Goal: Task Accomplishment & Management: Manage account settings

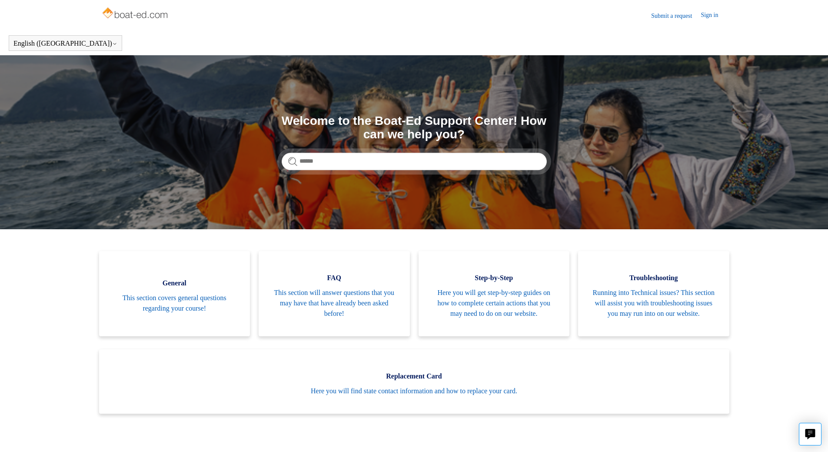
click at [663, 14] on link "Submit a request" at bounding box center [676, 15] width 50 height 9
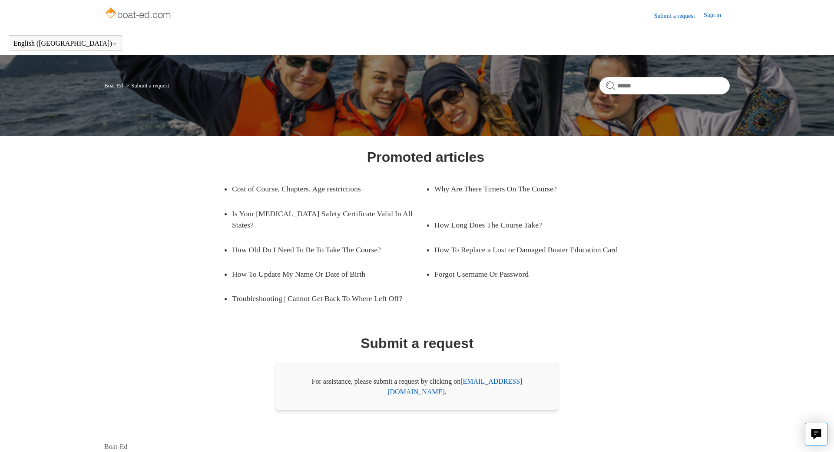
click at [495, 378] on link "support@boat-ed.com" at bounding box center [455, 386] width 135 height 18
click at [720, 17] on link "Sign in" at bounding box center [717, 15] width 26 height 10
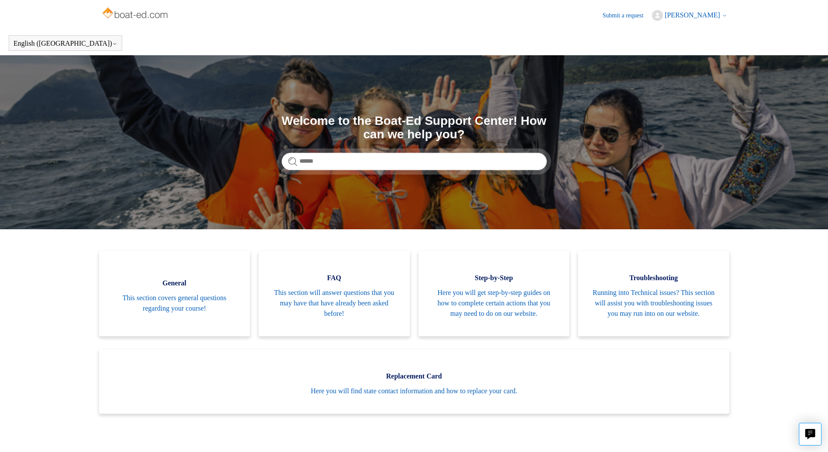
click at [699, 15] on span "Alix Bjorklund-Patil" at bounding box center [691, 14] width 55 height 7
click at [671, 50] on link "My profile" at bounding box center [688, 48] width 73 height 15
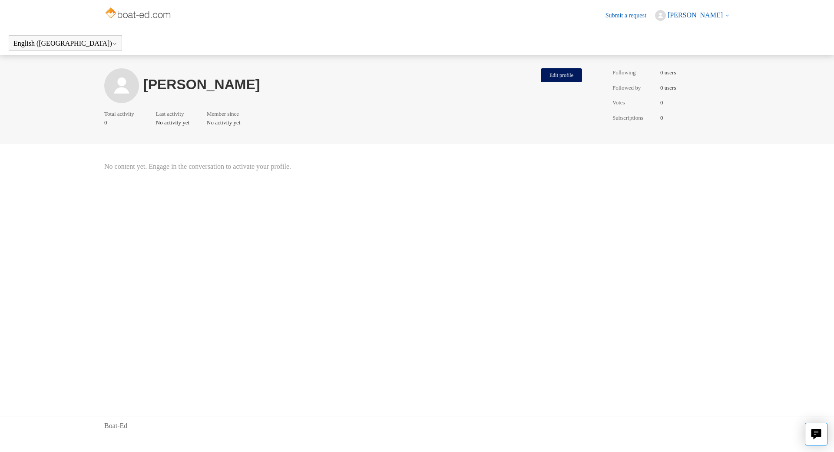
click at [724, 17] on span "[PERSON_NAME]" at bounding box center [699, 15] width 62 height 8
click at [279, 73] on div "[PERSON_NAME]" at bounding box center [339, 85] width 393 height 35
click at [693, 12] on span "[PERSON_NAME]" at bounding box center [695, 14] width 55 height 7
click at [674, 34] on link "My activities" at bounding box center [692, 33] width 73 height 15
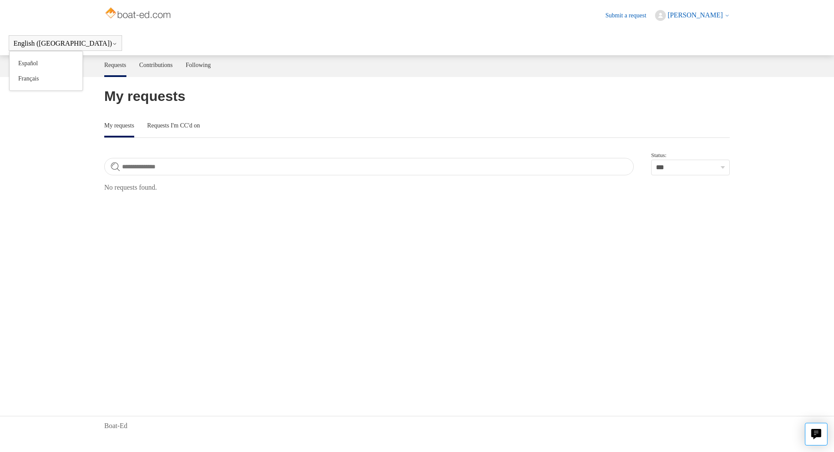
click at [63, 38] on div "English (US) Español Français" at bounding box center [65, 43] width 113 height 16
click at [159, 40] on header "English (US) Español Français" at bounding box center [417, 43] width 834 height 24
click at [671, 23] on header "Submit a request Alix Bjorklund-Patil My activities My profile Sign out" at bounding box center [417, 15] width 626 height 31
click at [674, 10] on button "[PERSON_NAME]" at bounding box center [692, 15] width 75 height 11
click at [673, 37] on link "My activities" at bounding box center [692, 33] width 73 height 15
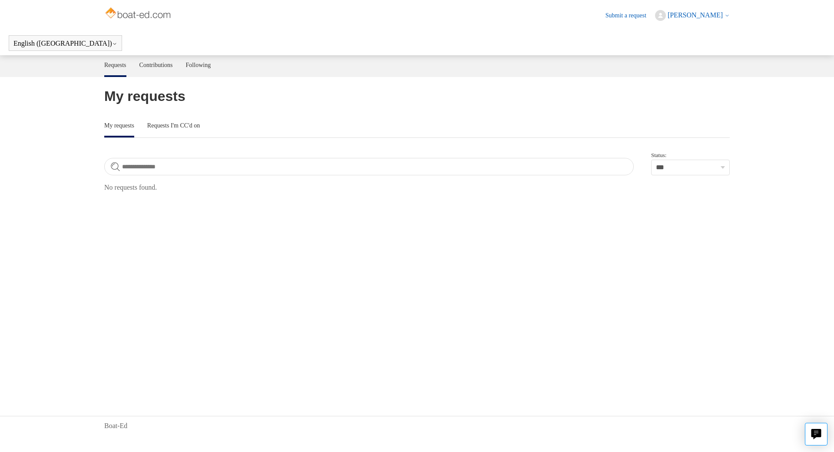
click at [723, 13] on span "[PERSON_NAME]" at bounding box center [695, 14] width 55 height 7
click at [677, 50] on link "My profile" at bounding box center [692, 48] width 73 height 15
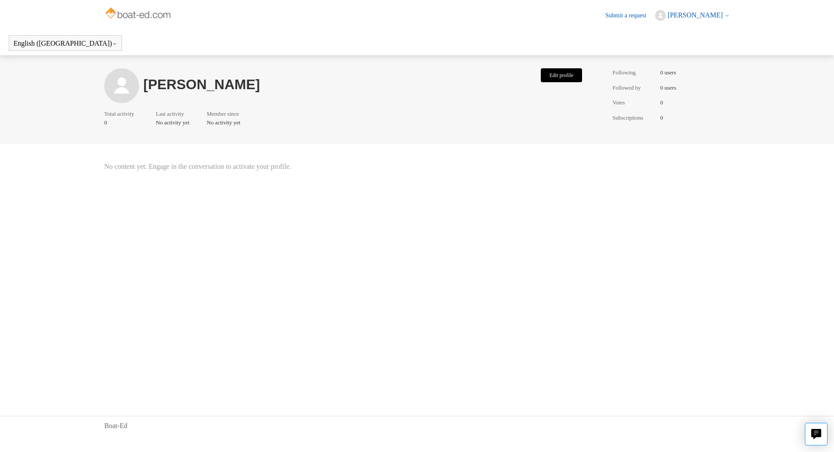
click at [568, 81] on button "Edit profile" at bounding box center [561, 75] width 41 height 14
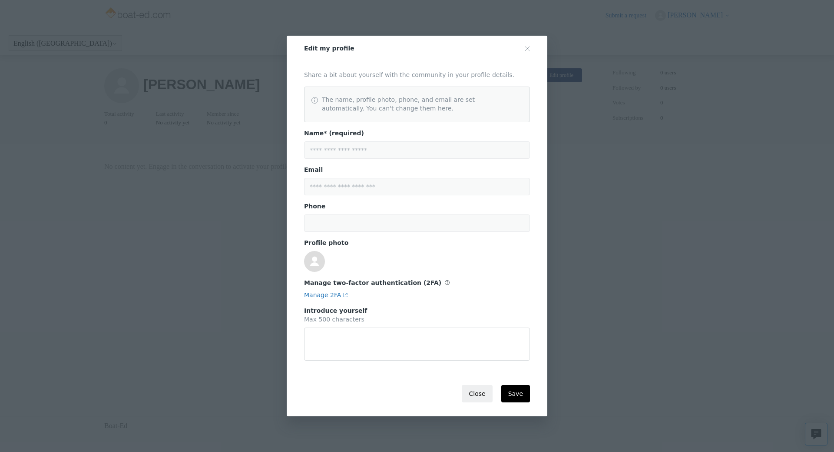
click at [486, 396] on button "Close" at bounding box center [477, 393] width 30 height 17
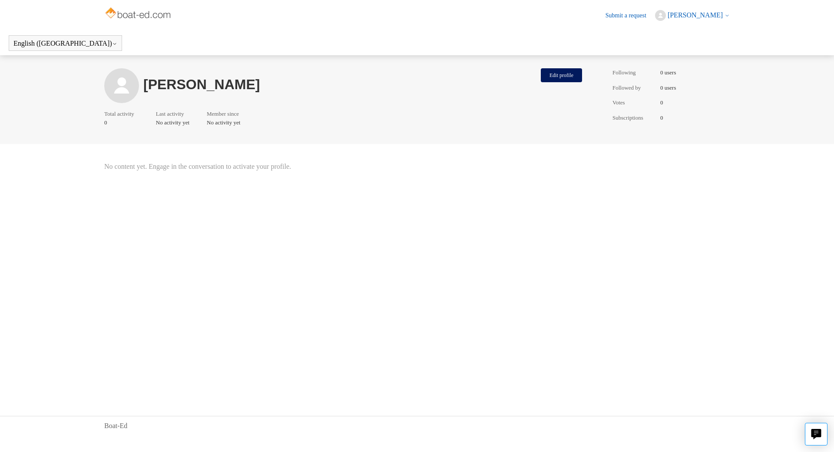
click at [725, 17] on icon at bounding box center [727, 15] width 5 height 5
click at [679, 67] on link "Sign out" at bounding box center [692, 63] width 73 height 15
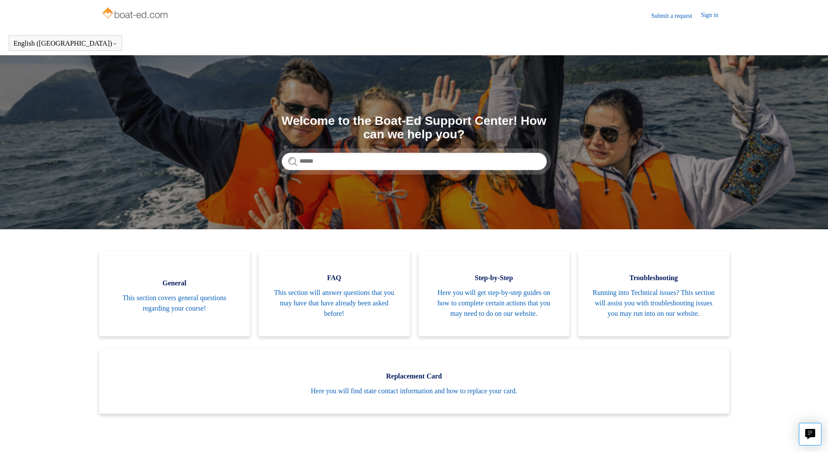
click at [715, 14] on link "Sign in" at bounding box center [714, 15] width 26 height 10
click at [688, 14] on span "[PERSON_NAME]" at bounding box center [691, 14] width 55 height 7
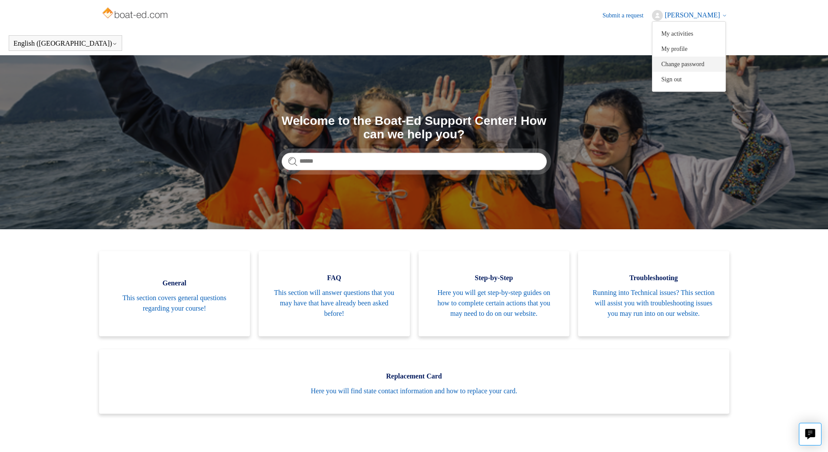
click at [671, 60] on button "Change password" at bounding box center [688, 63] width 73 height 15
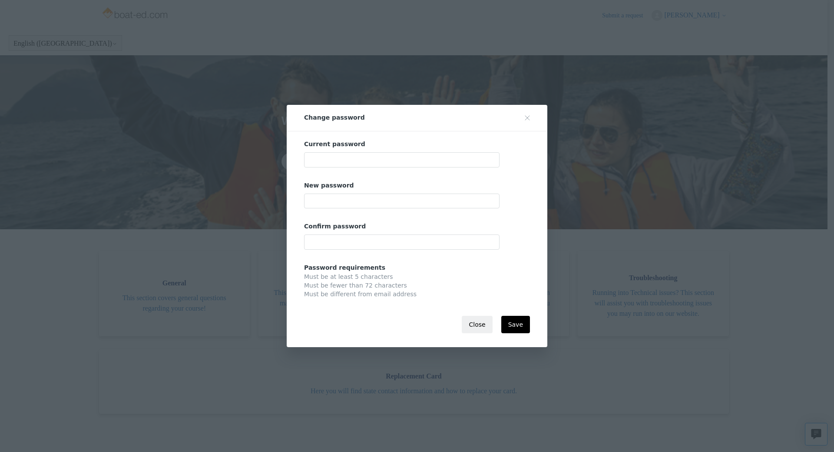
click at [475, 326] on button "Close" at bounding box center [477, 324] width 30 height 17
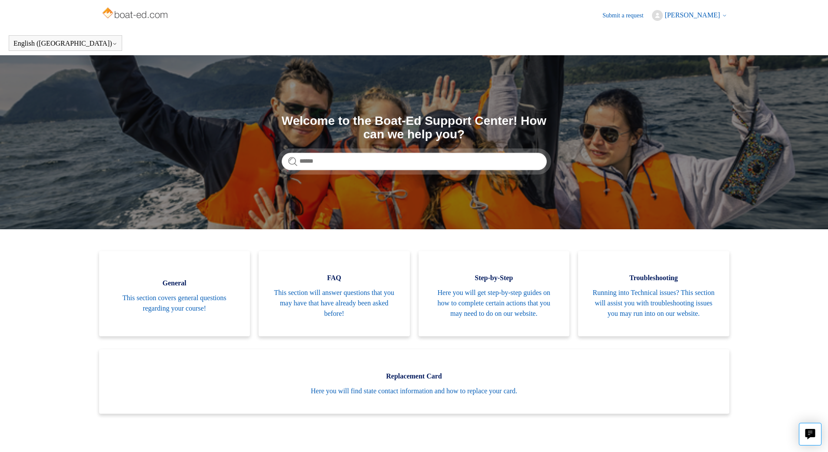
click at [702, 6] on header "Submit a request Alix Bjorklund-Patil My activities My profile Change password …" at bounding box center [414, 15] width 626 height 31
click at [701, 20] on button "[PERSON_NAME]" at bounding box center [689, 15] width 75 height 11
click at [664, 56] on link "My profile" at bounding box center [688, 48] width 73 height 15
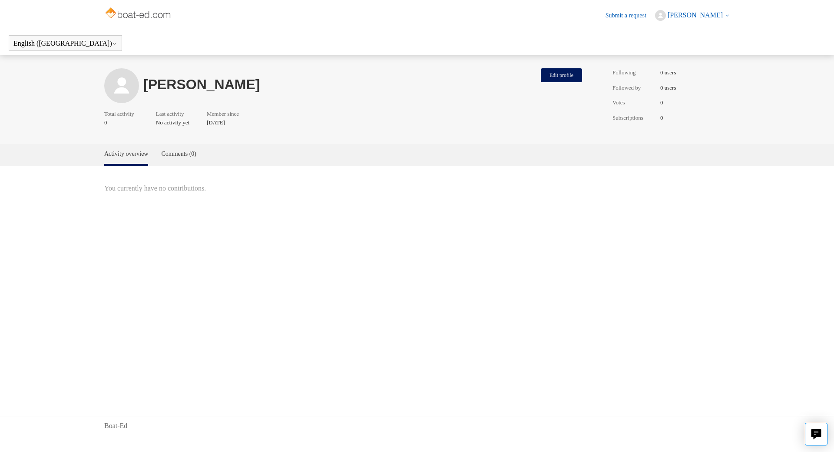
click at [679, 15] on span "[PERSON_NAME]" at bounding box center [695, 14] width 55 height 7
click at [541, 34] on header "English (US) Español Français" at bounding box center [417, 43] width 834 height 24
click at [698, 12] on span "[PERSON_NAME]" at bounding box center [695, 14] width 55 height 7
click at [675, 50] on link "My profile" at bounding box center [692, 48] width 73 height 15
click at [124, 11] on img at bounding box center [138, 13] width 69 height 17
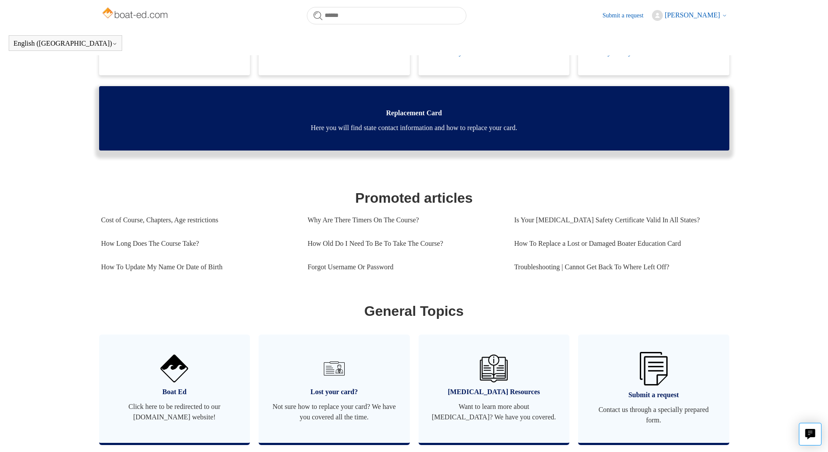
scroll to position [43, 0]
